Goal: Information Seeking & Learning: Check status

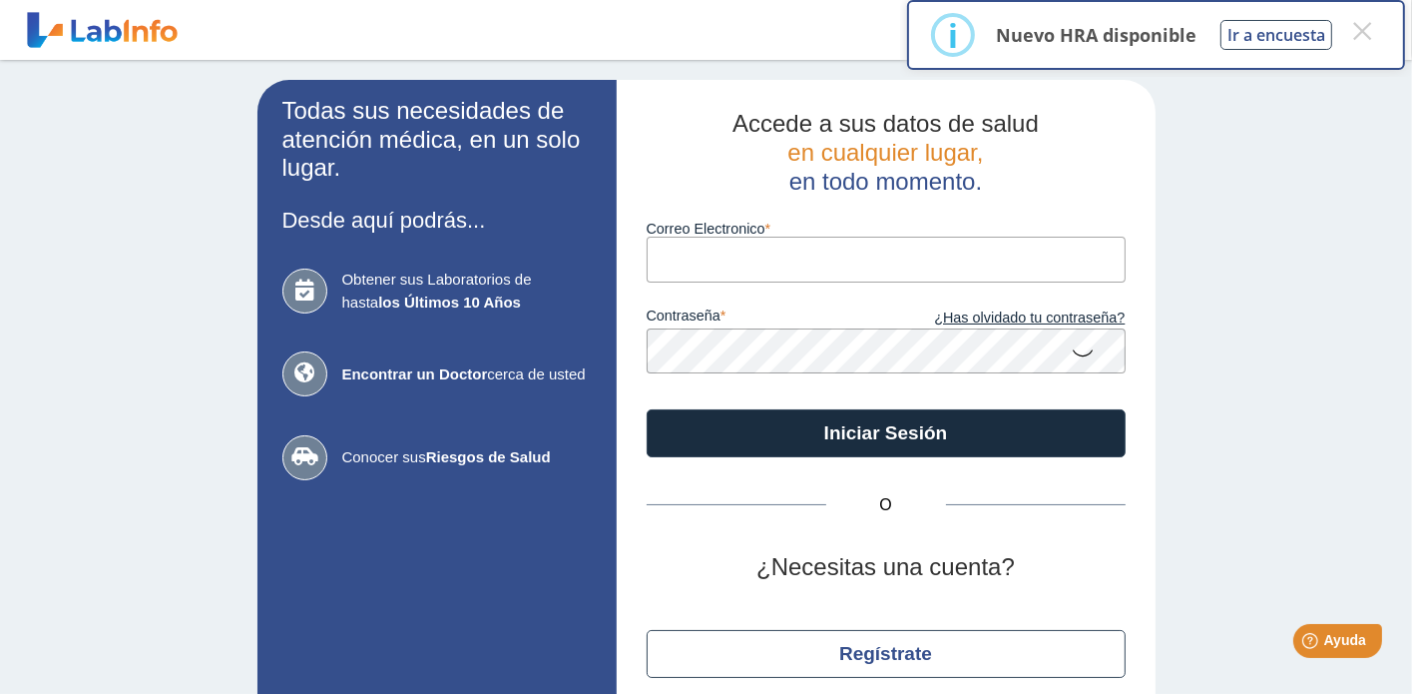
click at [706, 268] on input "Correo Electronico" at bounding box center [886, 259] width 479 height 45
type input "[EMAIL_ADDRESS][DOMAIN_NAME]"
click at [1080, 354] on icon at bounding box center [1084, 351] width 24 height 39
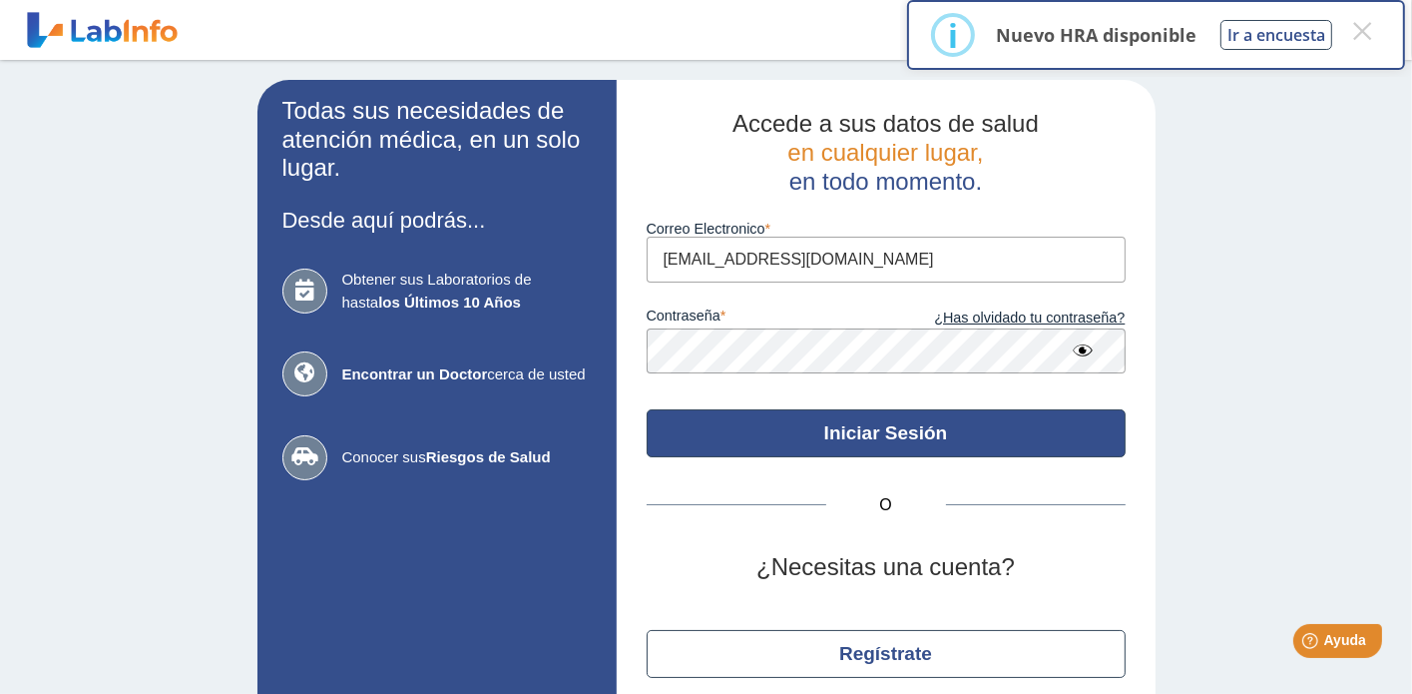
click at [964, 444] on button "Iniciar Sesión" at bounding box center [886, 433] width 479 height 48
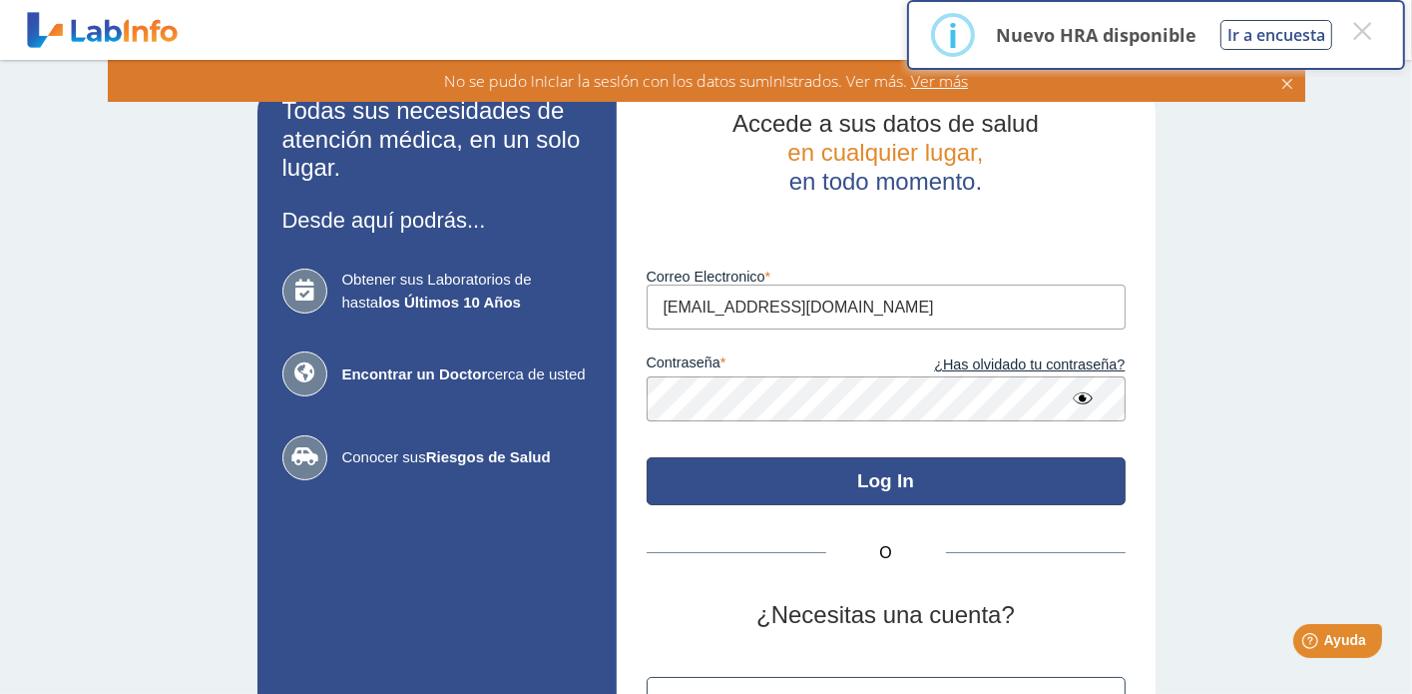
click at [892, 484] on button "Log In" at bounding box center [886, 481] width 479 height 48
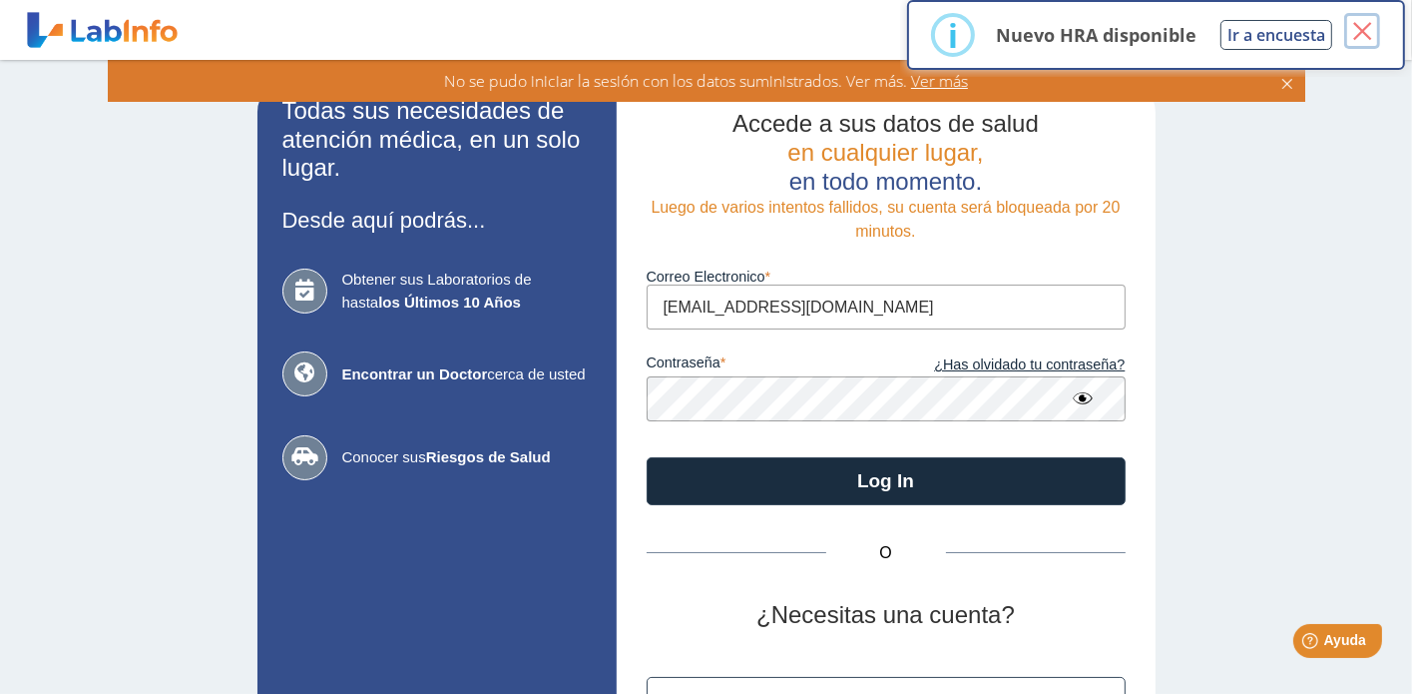
click at [1364, 25] on button "×" at bounding box center [1362, 31] width 36 height 36
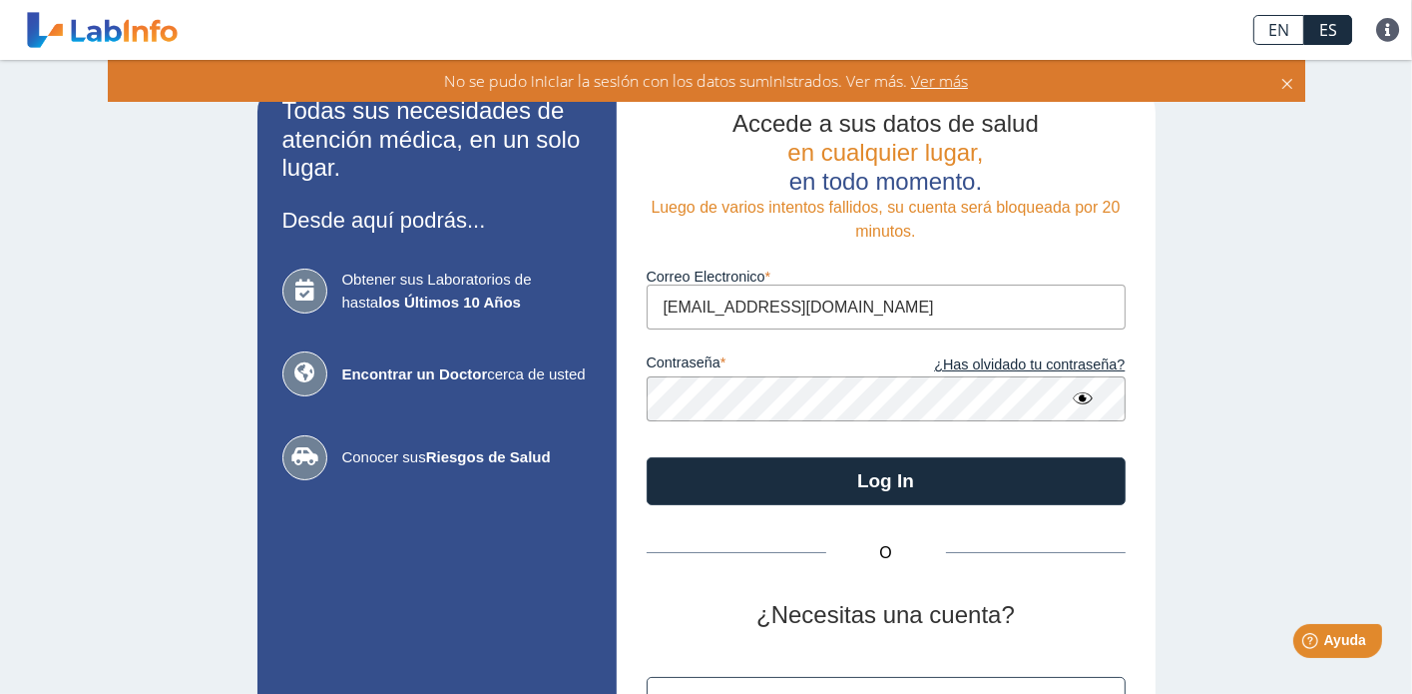
click at [947, 89] on span "Ver más" at bounding box center [937, 81] width 61 height 22
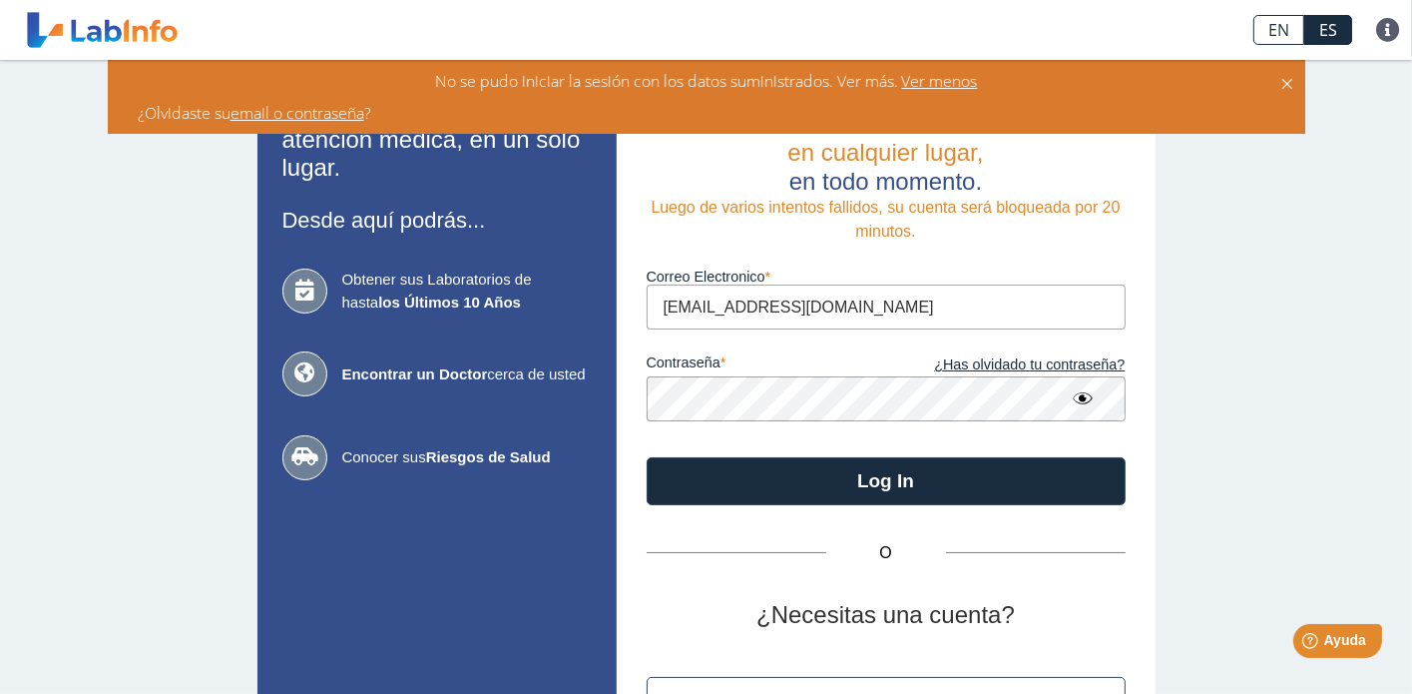
click at [1288, 82] on icon at bounding box center [1288, 81] width 16 height 22
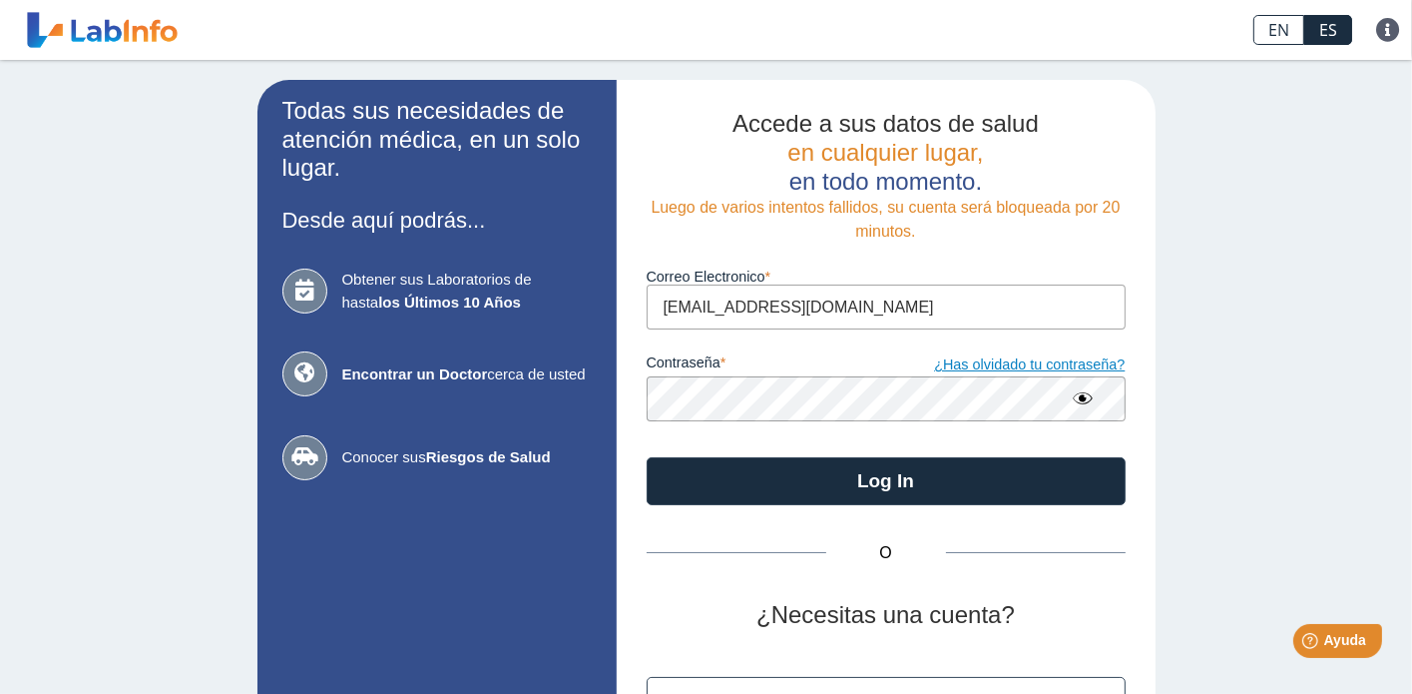
click at [981, 369] on link "¿Has olvidado tu contraseña?" at bounding box center [1006, 365] width 240 height 22
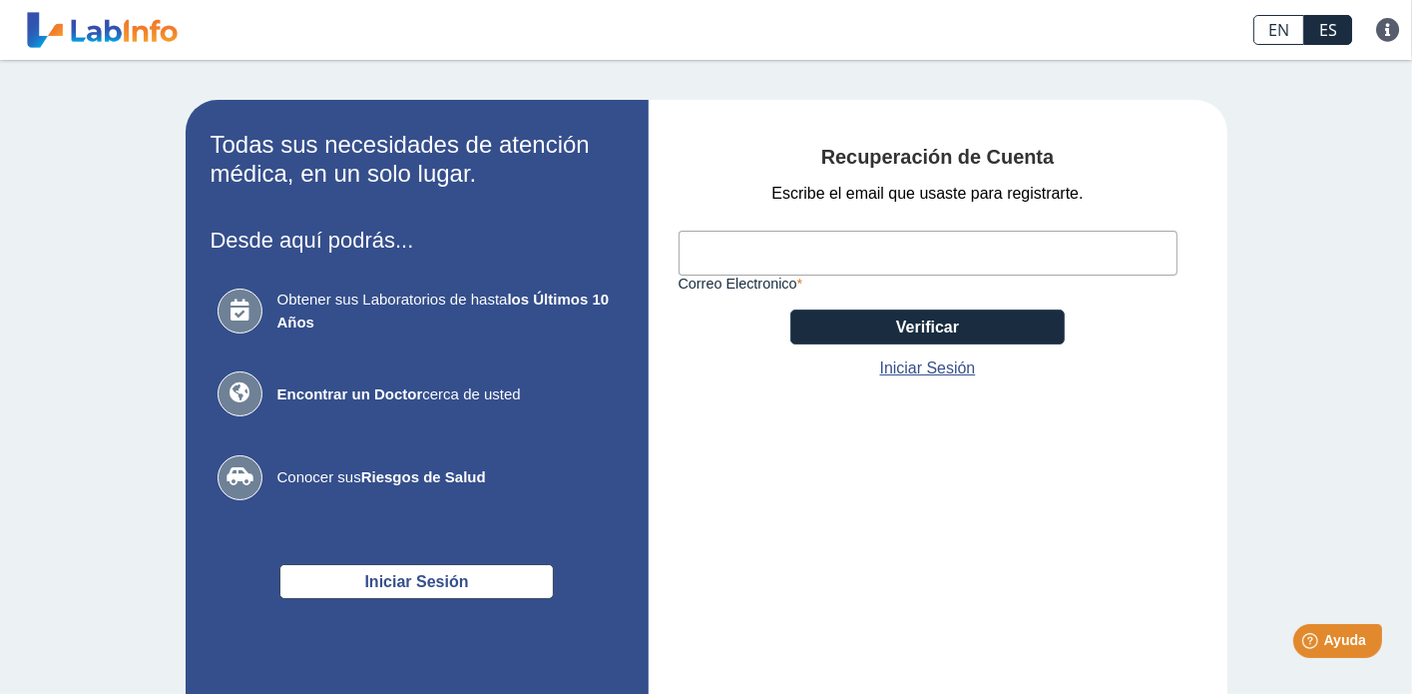
click at [787, 267] on input "Correo Electronico" at bounding box center [928, 253] width 499 height 45
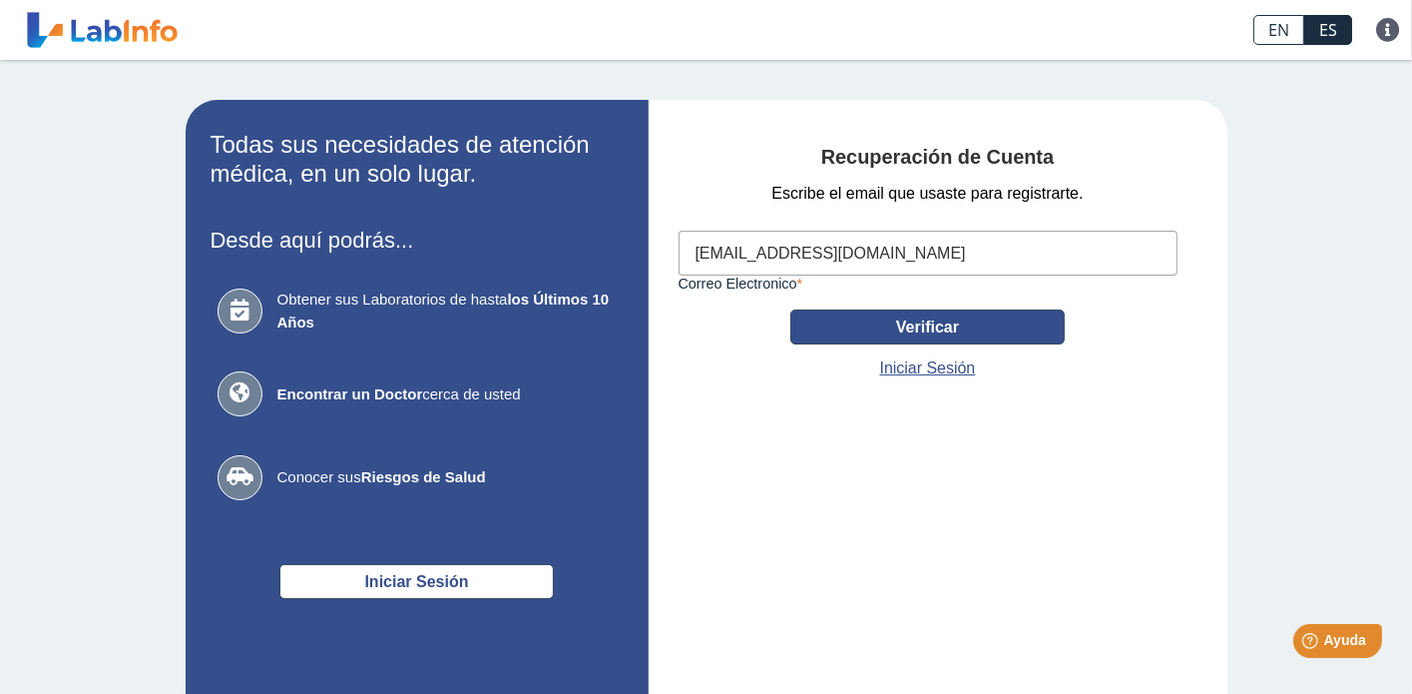
type input "[EMAIL_ADDRESS][DOMAIN_NAME]"
click at [890, 324] on button "Verificar" at bounding box center [928, 326] width 274 height 35
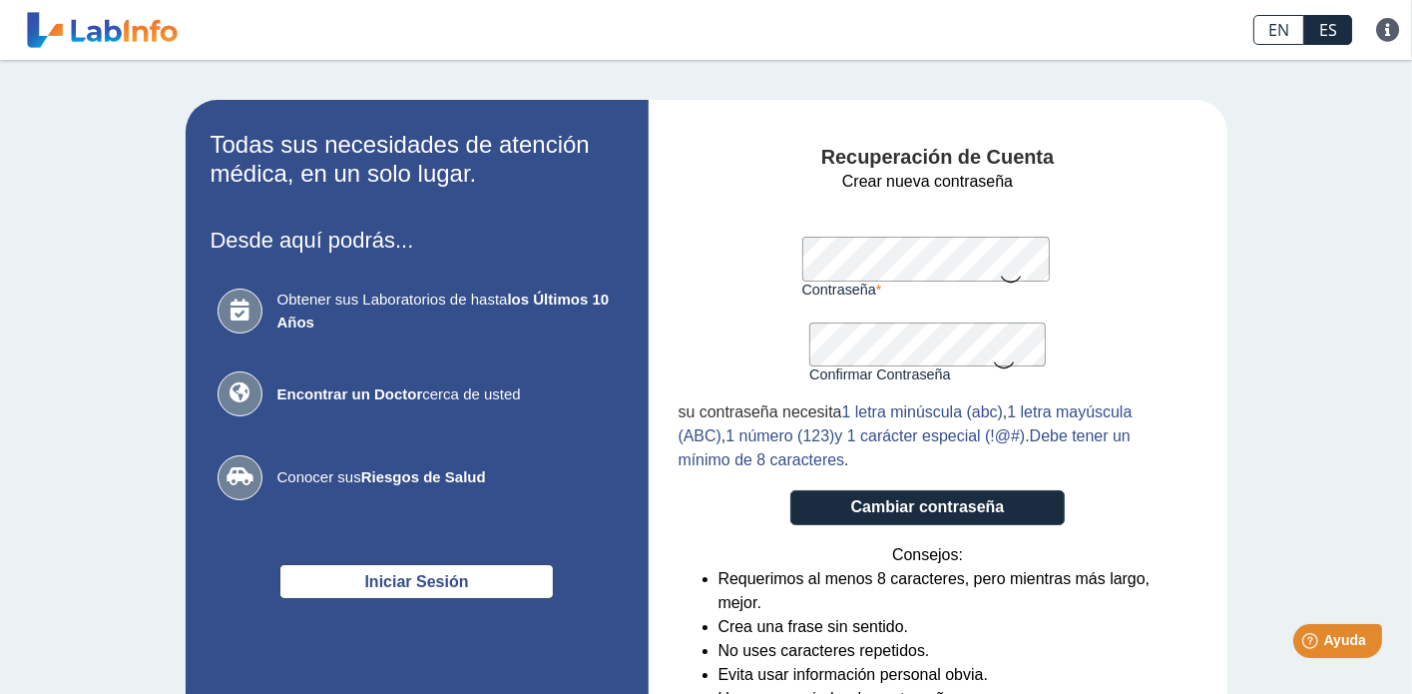
click at [1009, 365] on icon at bounding box center [1004, 363] width 24 height 39
click at [1014, 269] on icon at bounding box center [1011, 278] width 24 height 39
click at [943, 506] on button "Cambiar contraseña" at bounding box center [928, 507] width 274 height 35
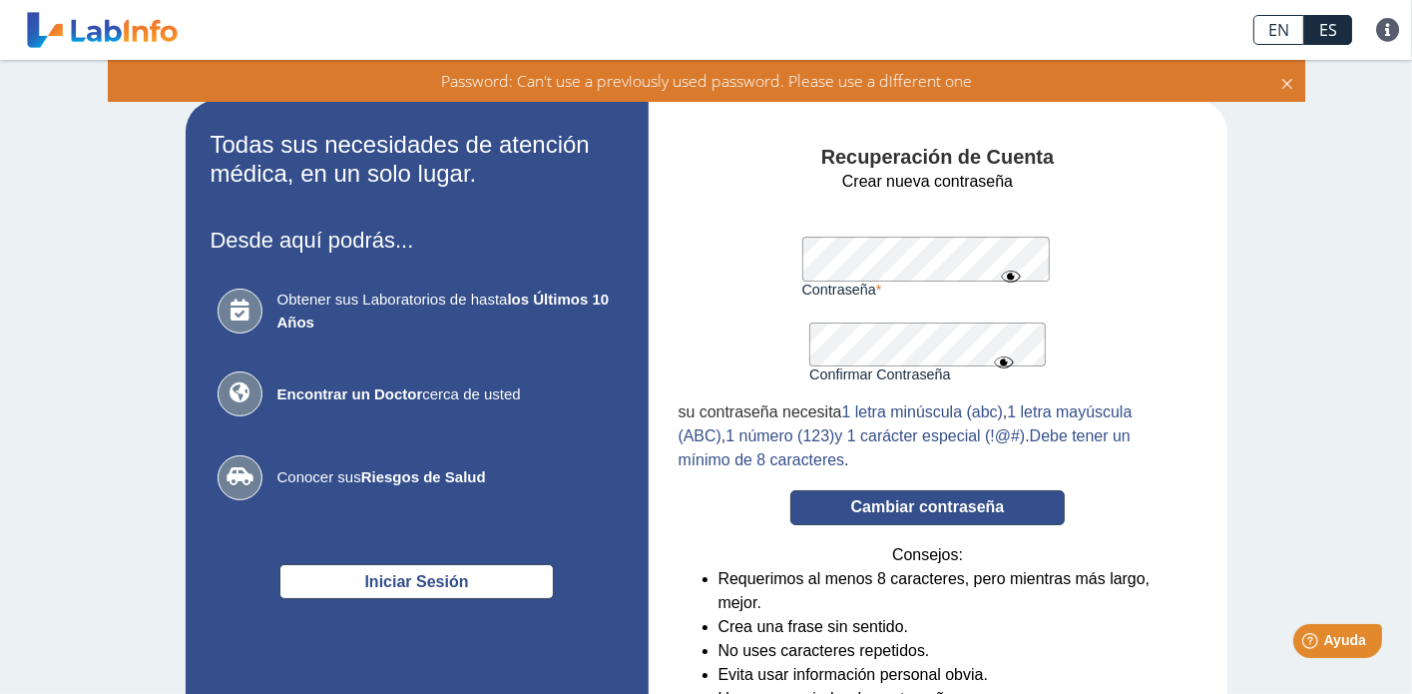
click at [943, 508] on button "Cambiar contraseña" at bounding box center [928, 507] width 274 height 35
click at [967, 516] on button "Cambiar contraseña" at bounding box center [928, 507] width 274 height 35
click at [919, 513] on button "Cambiar contraseña" at bounding box center [928, 507] width 274 height 35
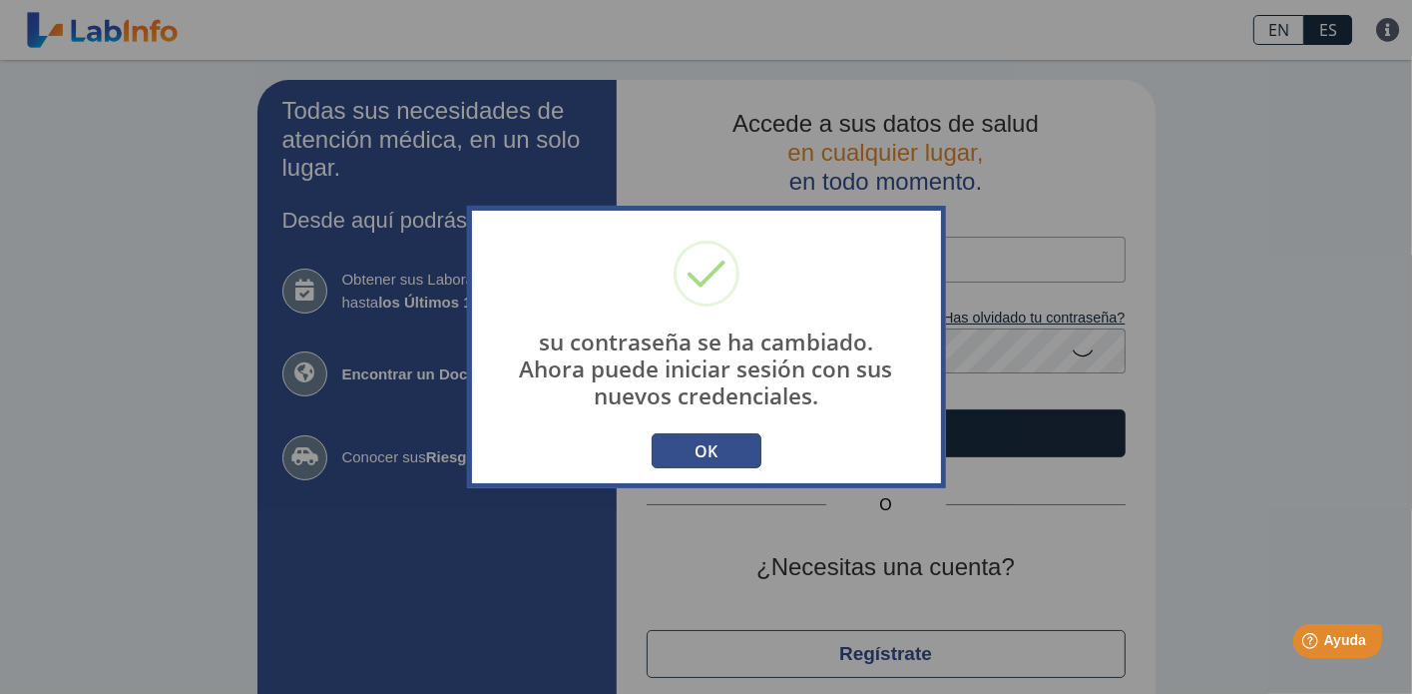
click at [716, 452] on button "OK" at bounding box center [707, 450] width 110 height 35
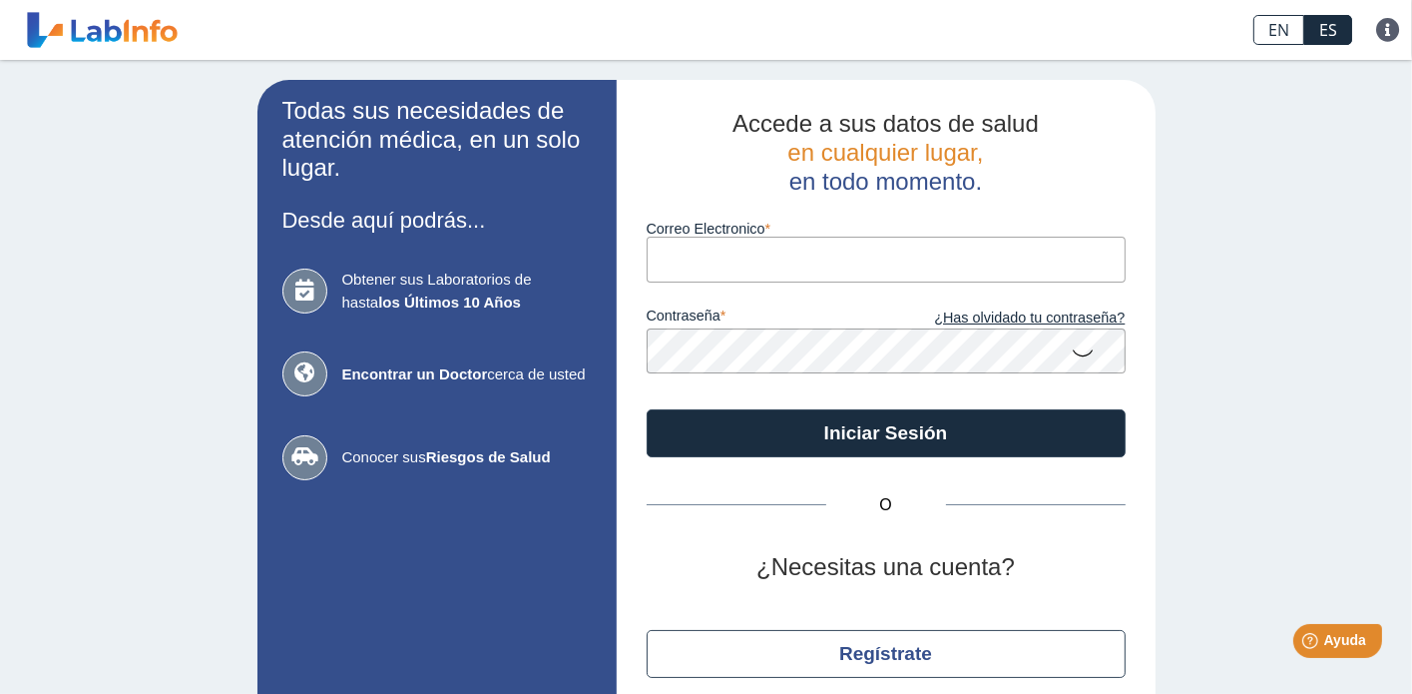
click at [728, 263] on input "Correo Electronico" at bounding box center [886, 259] width 479 height 45
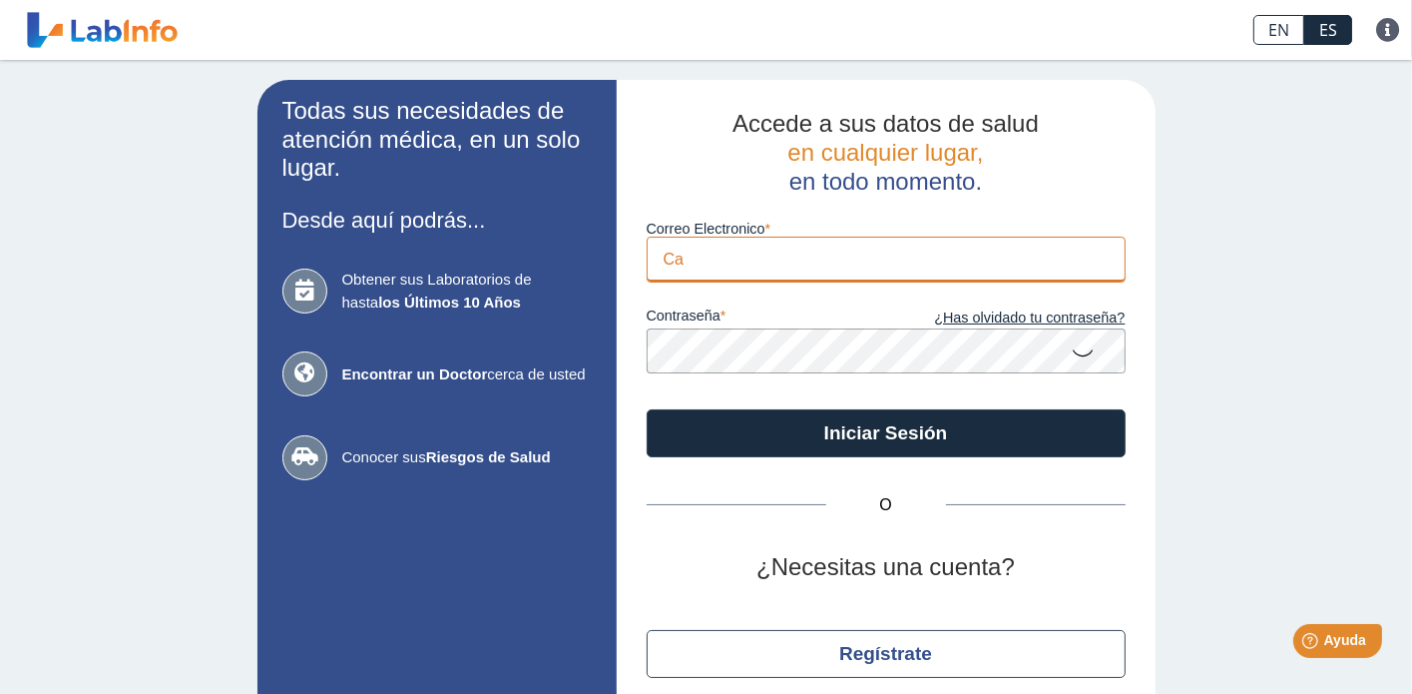
type input "C"
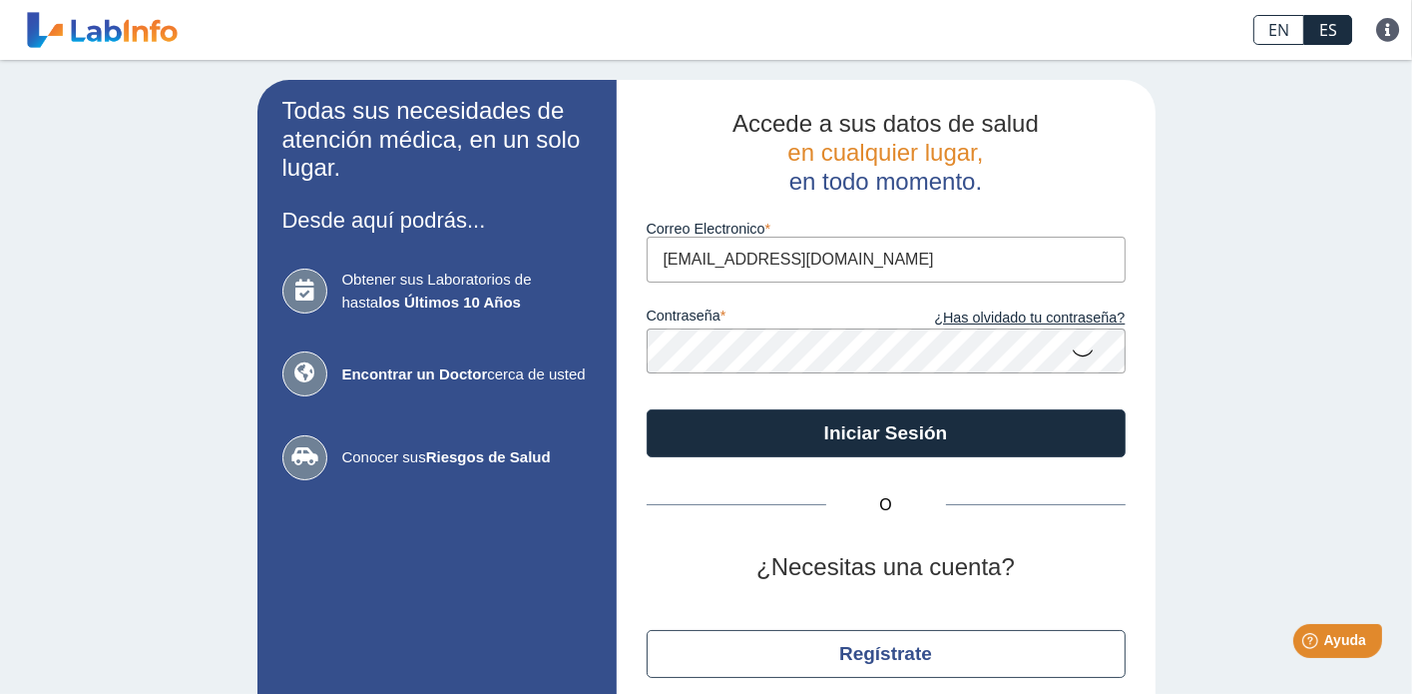
type input "[EMAIL_ADDRESS][DOMAIN_NAME]"
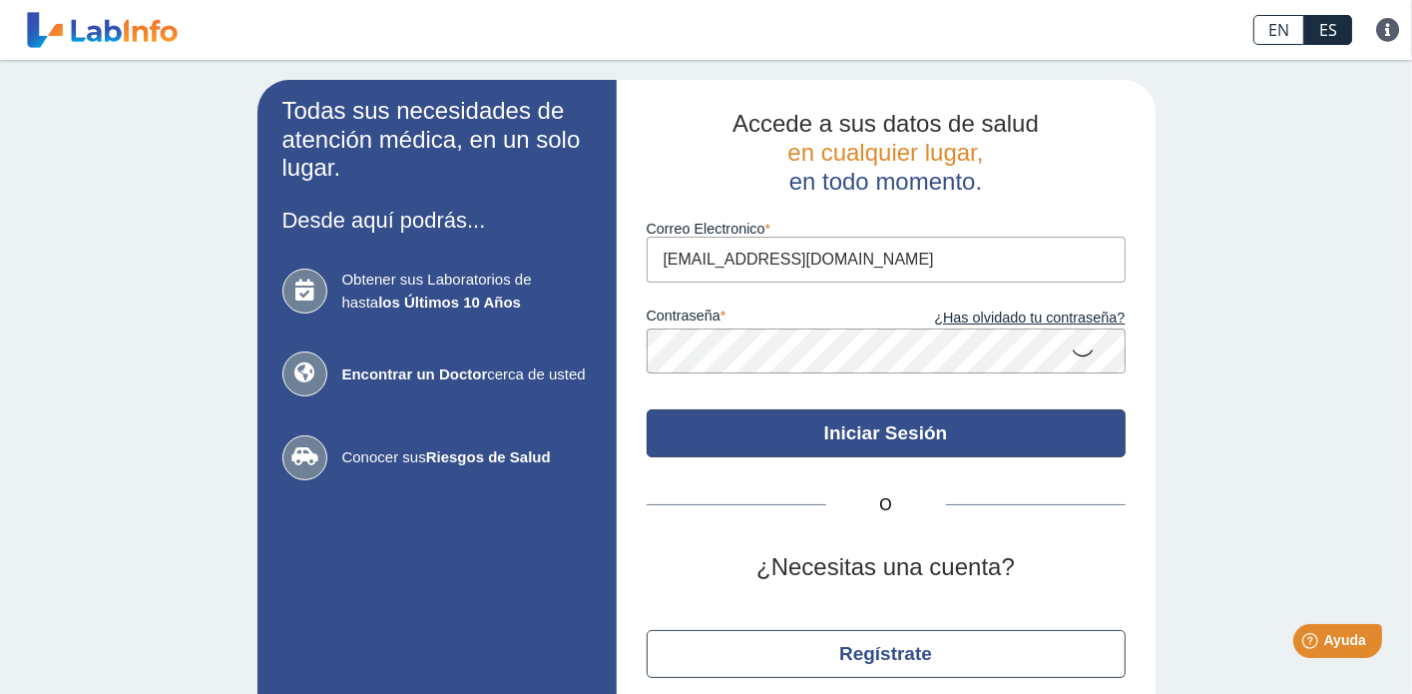
click at [698, 426] on button "Iniciar Sesión" at bounding box center [886, 433] width 479 height 48
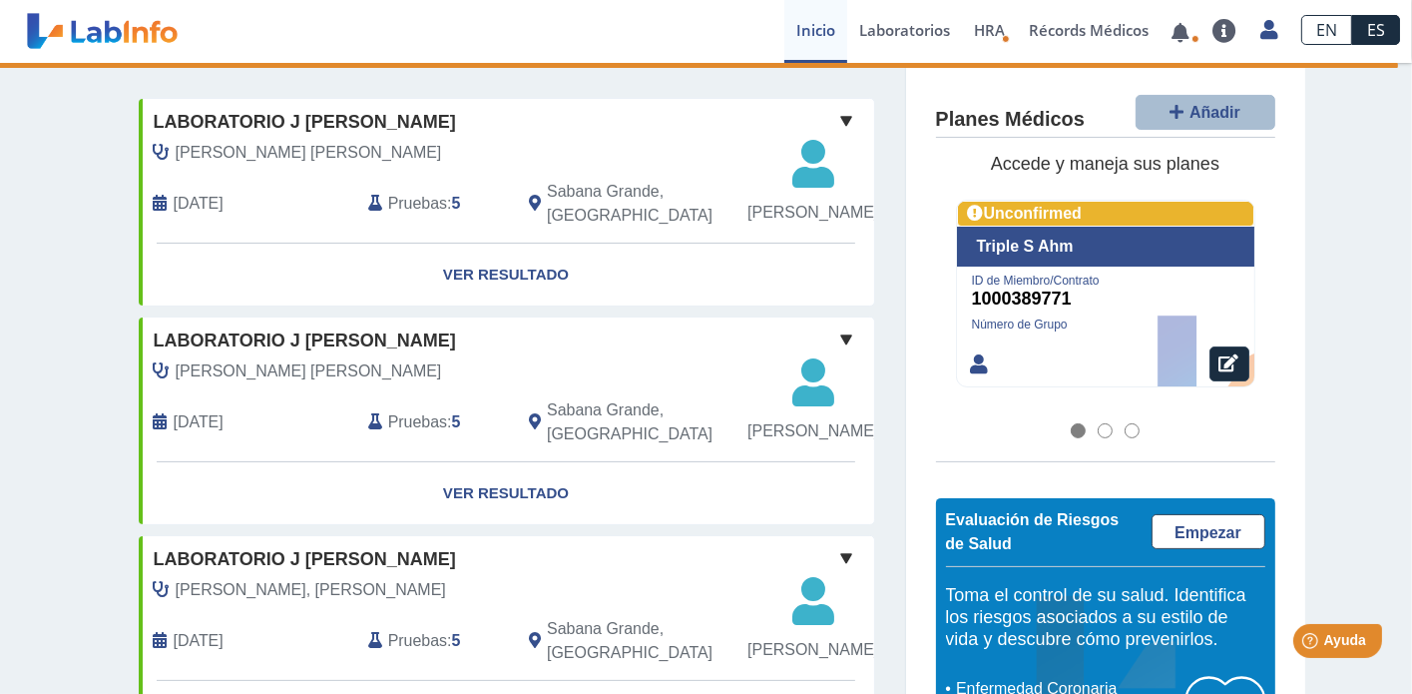
scroll to position [319, 0]
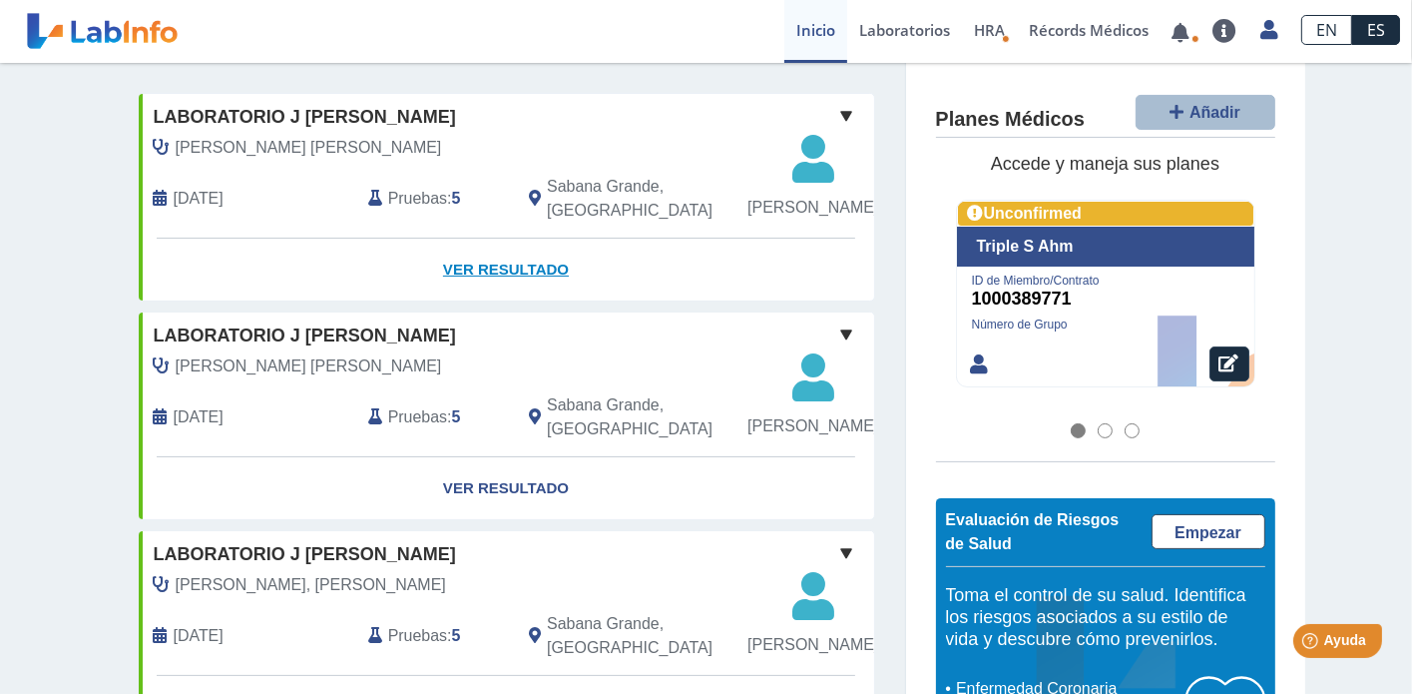
click at [522, 289] on link "Ver Resultado" at bounding box center [507, 270] width 736 height 63
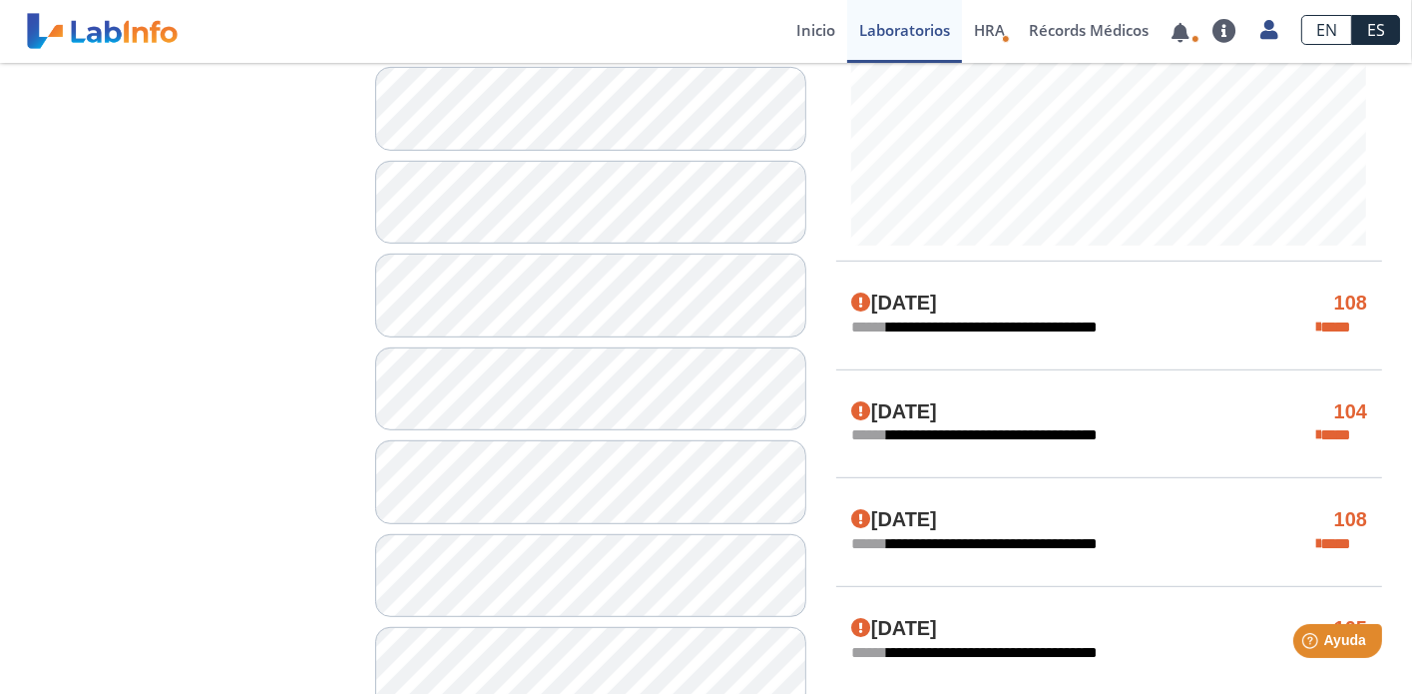
scroll to position [906, 0]
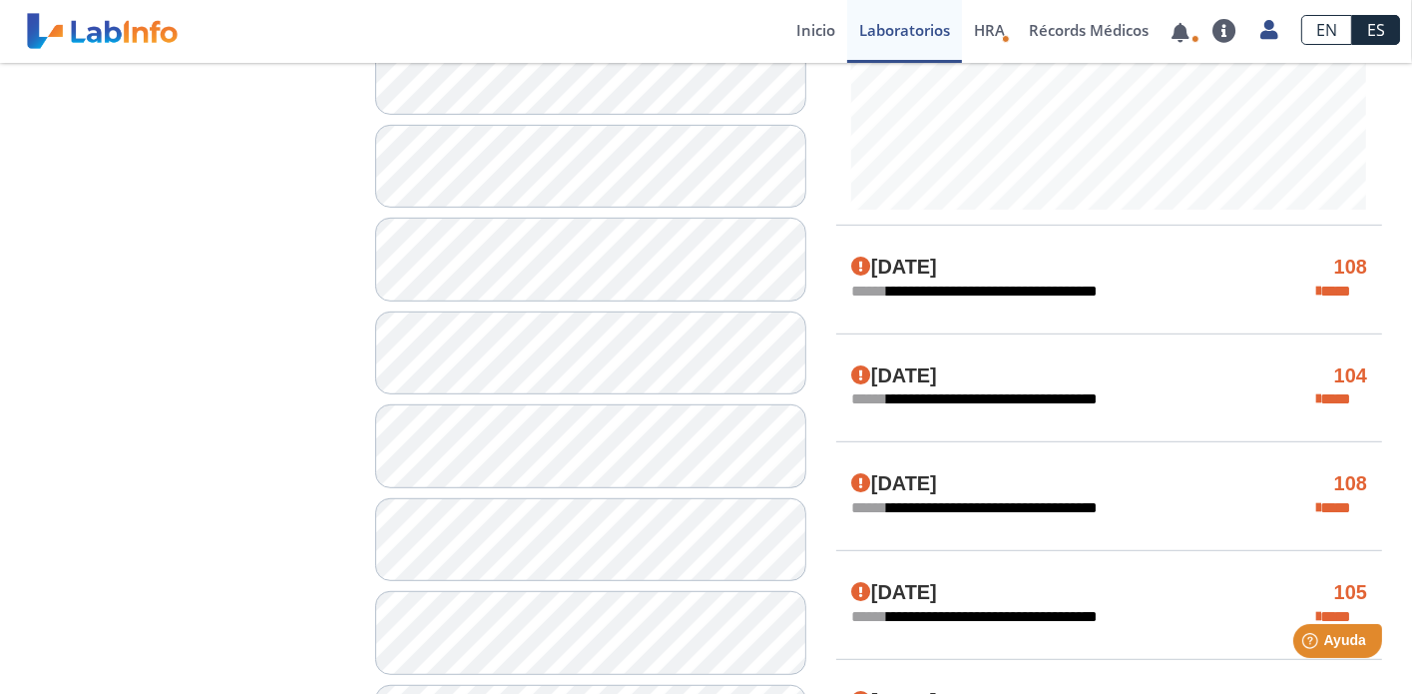
click at [1320, 396] on icon at bounding box center [1319, 399] width 4 height 16
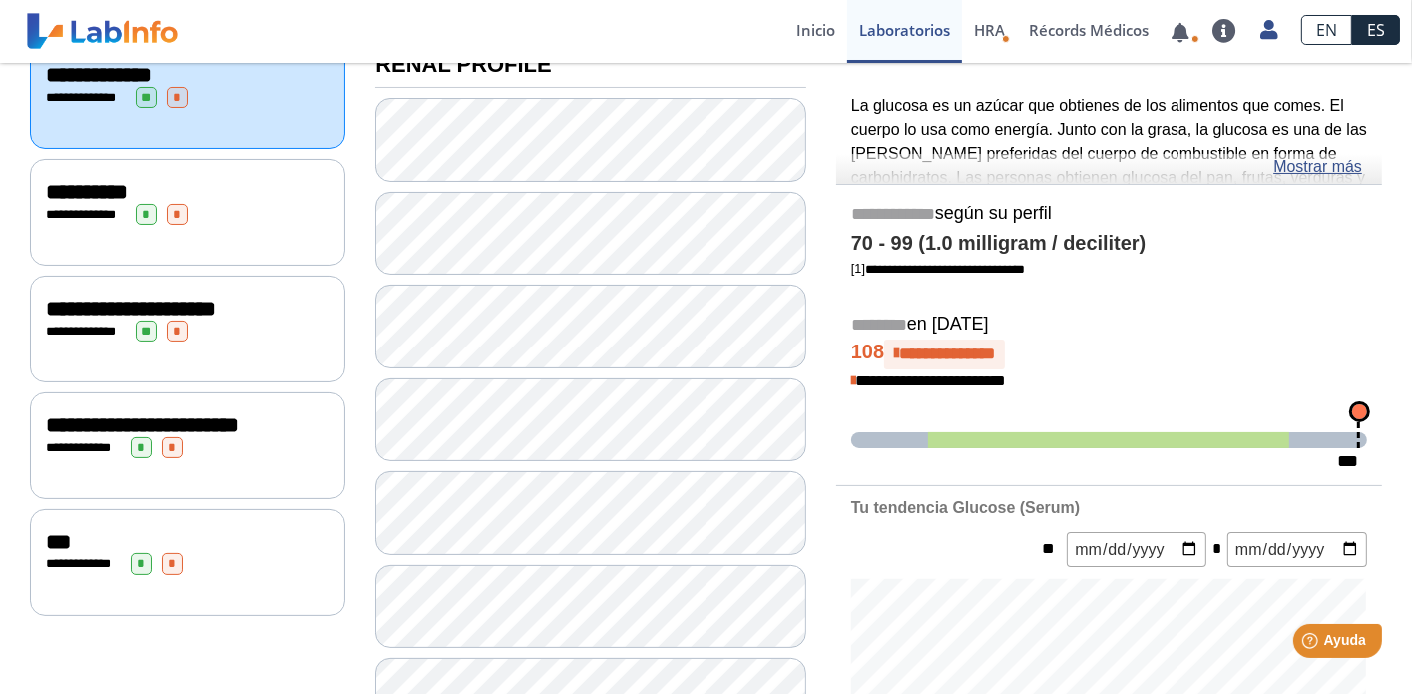
scroll to position [319, 0]
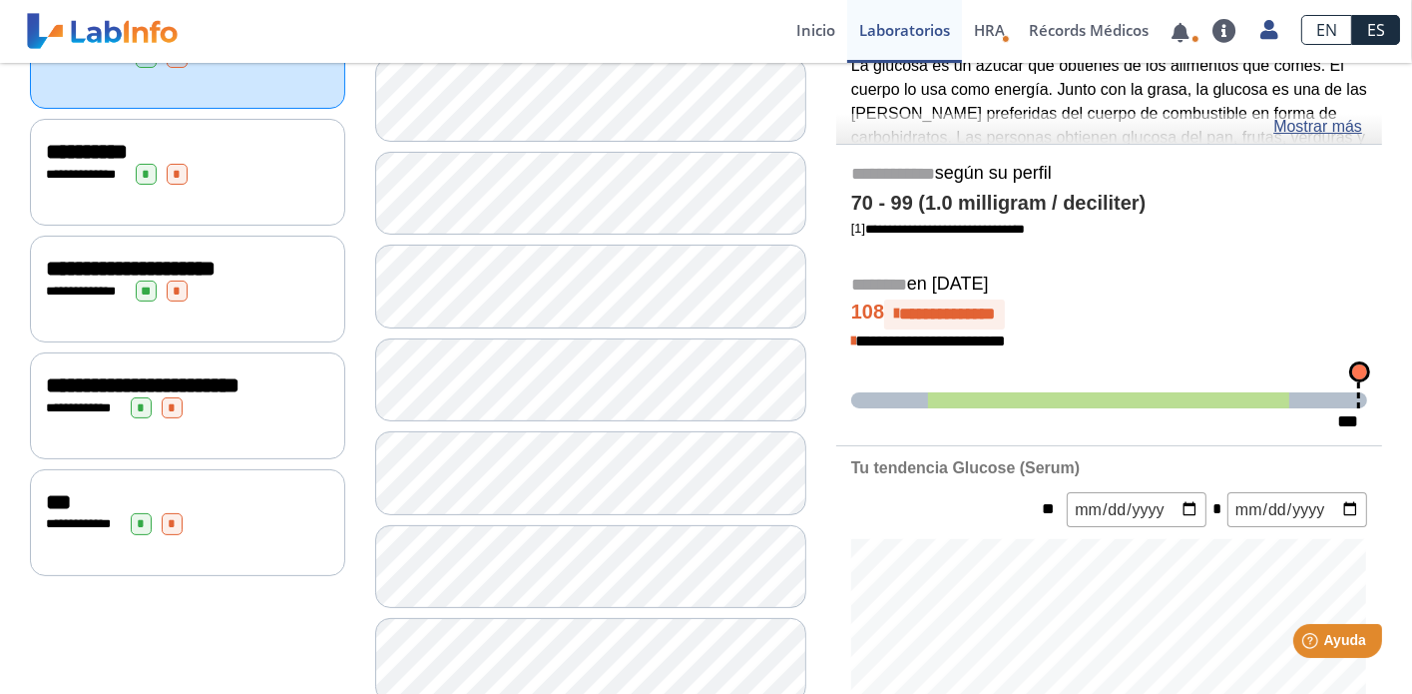
click at [70, 511] on span "***" at bounding box center [58, 502] width 25 height 22
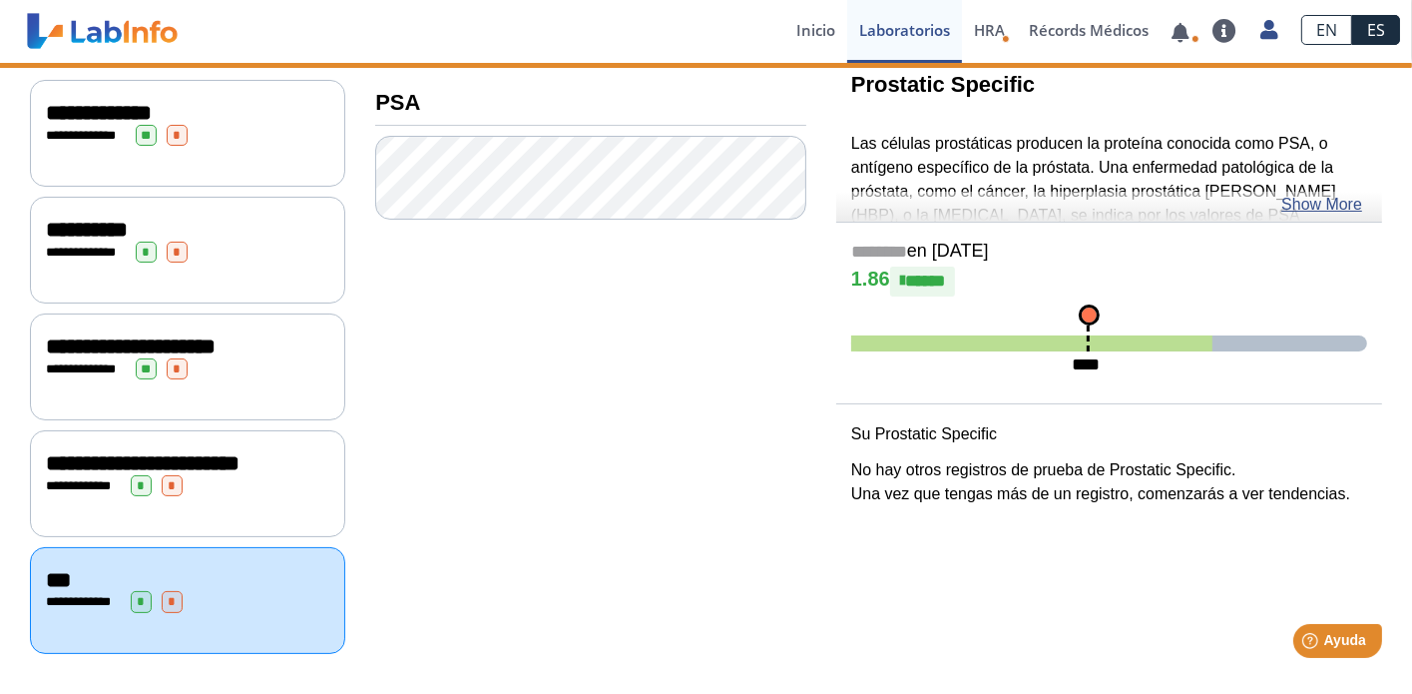
scroll to position [251, 0]
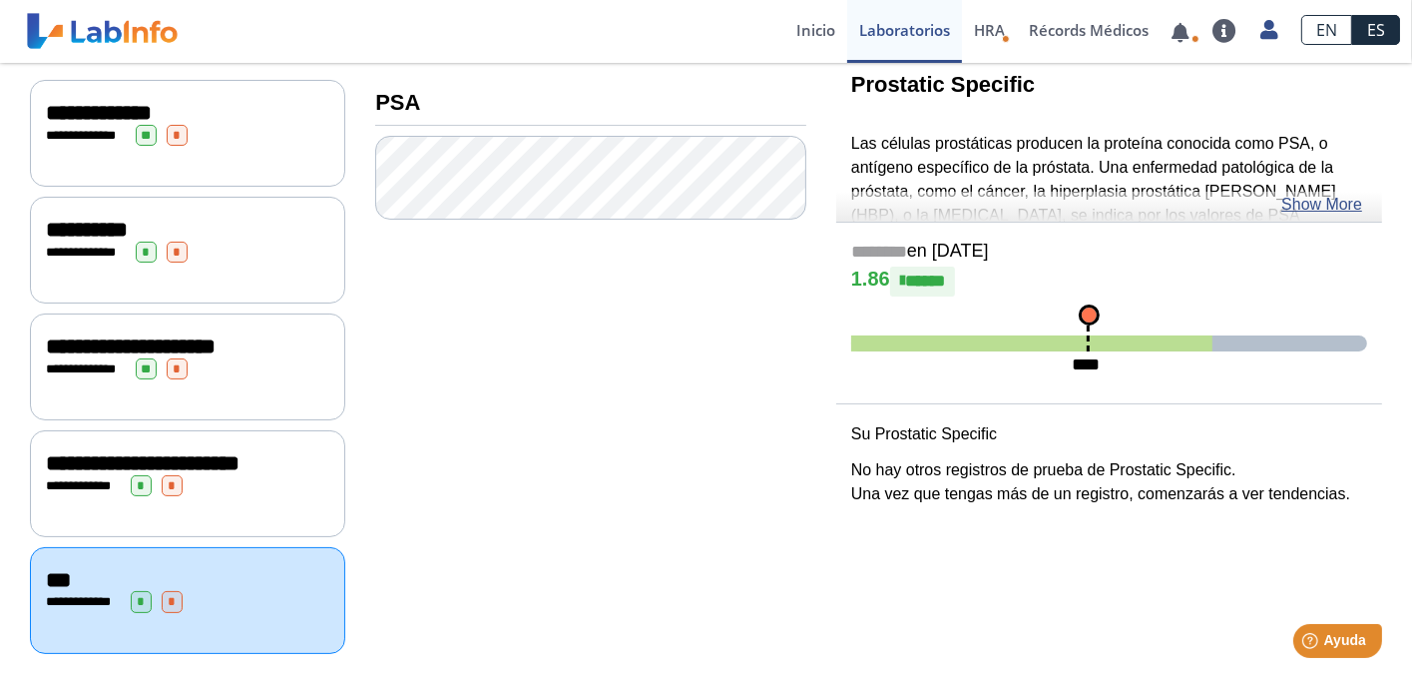
click at [162, 452] on span "**********" at bounding box center [143, 463] width 194 height 22
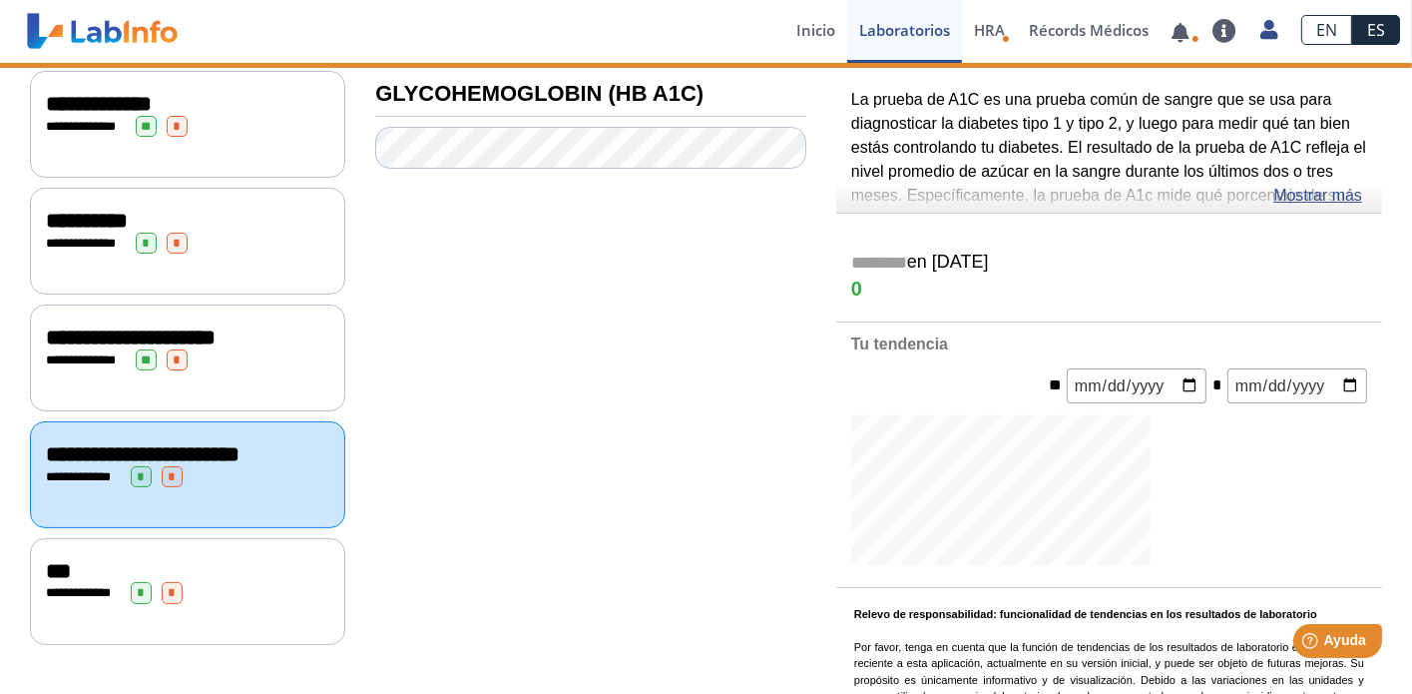
scroll to position [319, 0]
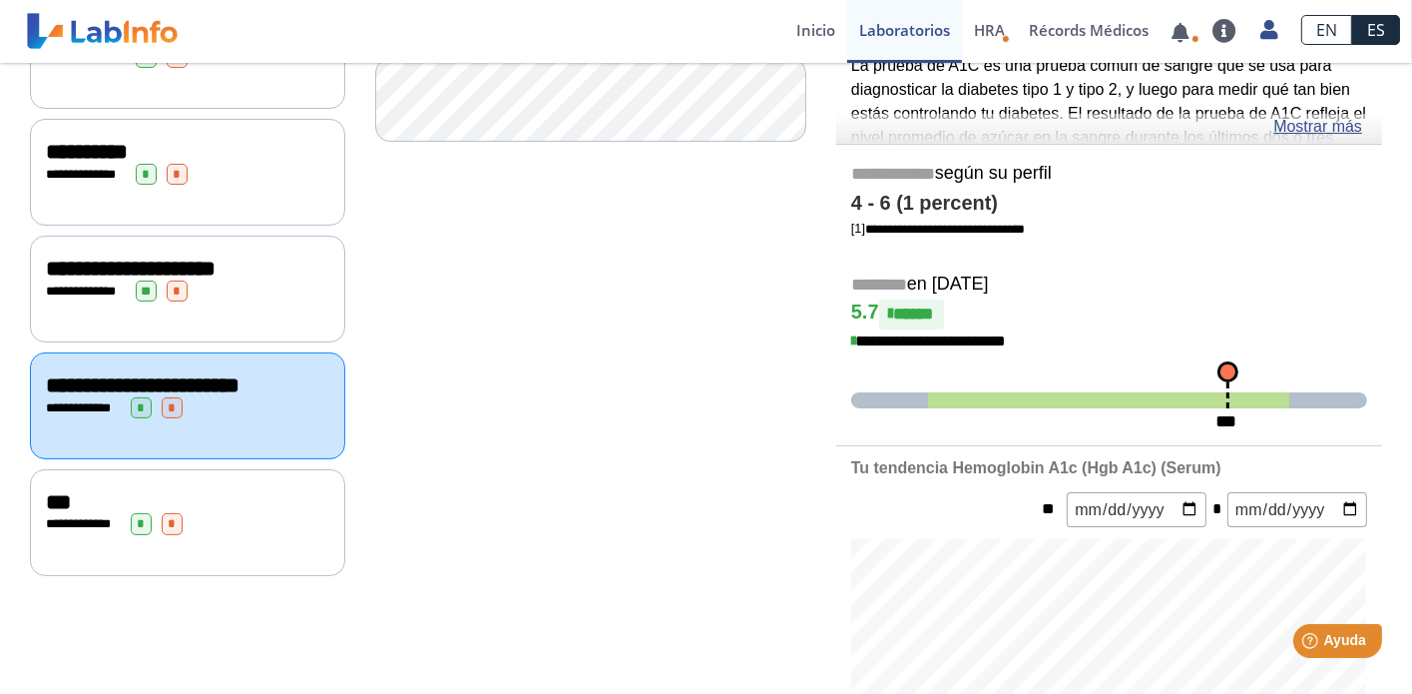
click at [262, 289] on div "**********" at bounding box center [187, 290] width 283 height 21
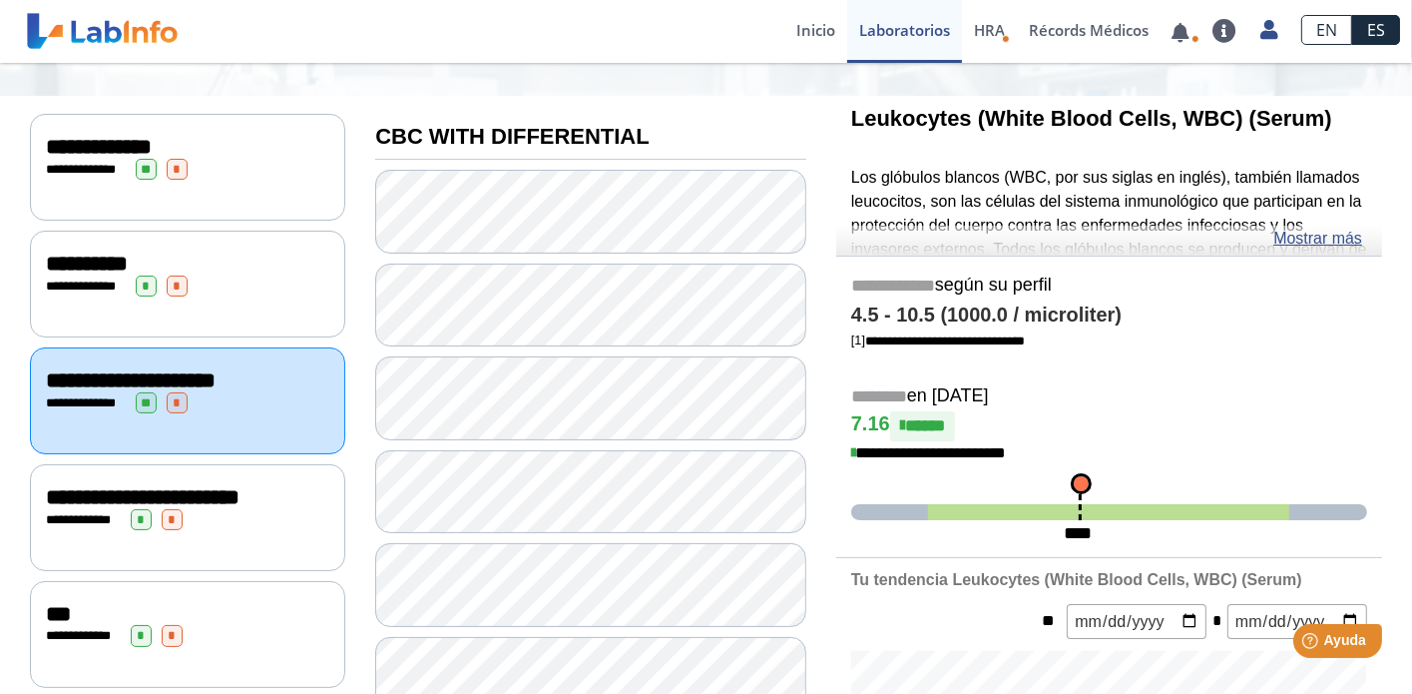
scroll to position [168, 0]
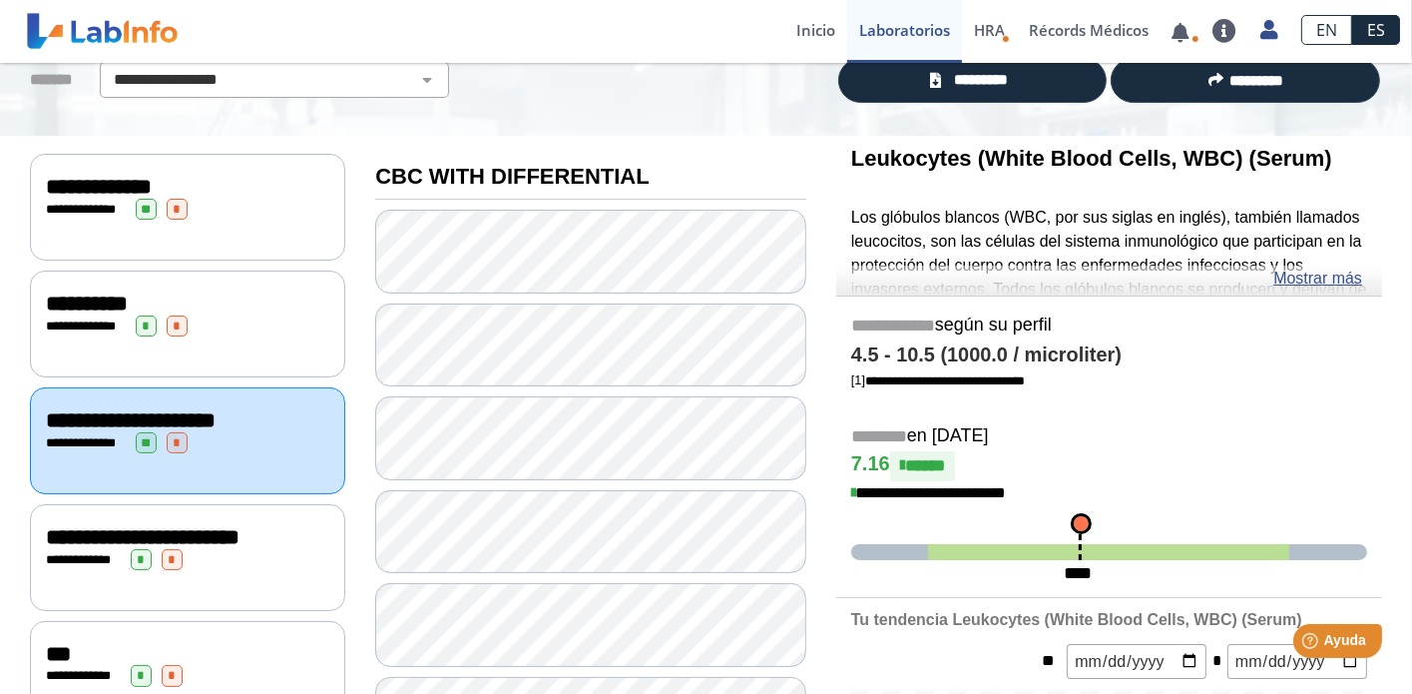
click at [100, 184] on span "**********" at bounding box center [99, 187] width 106 height 22
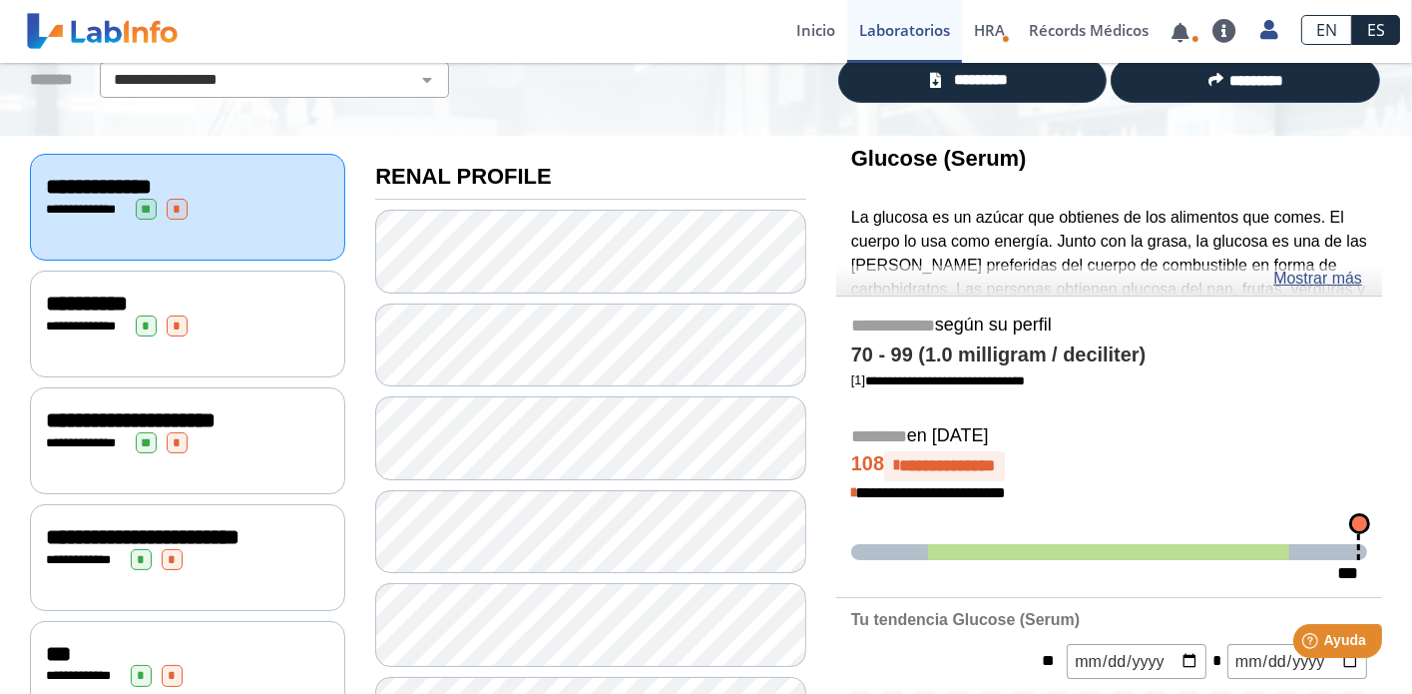
click at [96, 297] on span "**********" at bounding box center [87, 303] width 82 height 22
